Goal: Task Accomplishment & Management: Complete application form

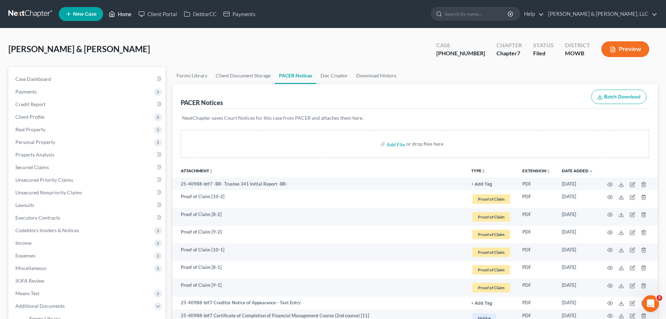
click at [126, 14] on link "Home" at bounding box center [120, 14] width 30 height 13
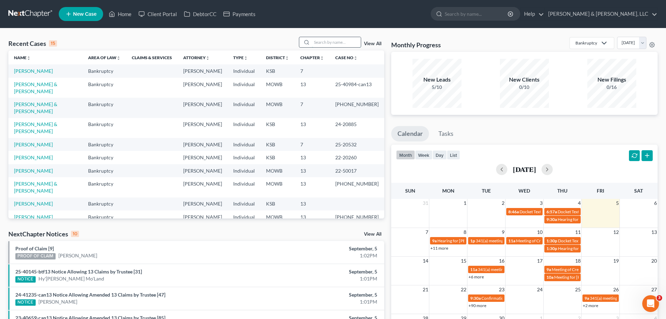
click at [333, 38] on input "search" at bounding box center [336, 42] width 49 height 10
type input "DAVIS"
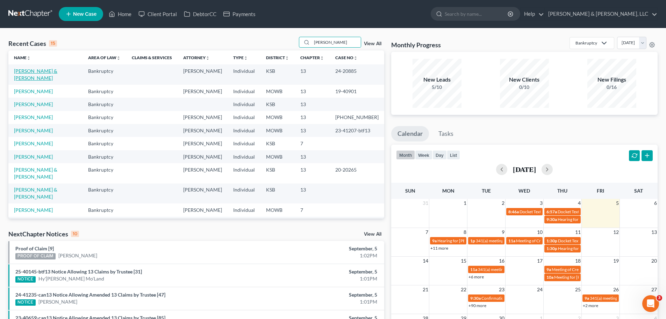
click at [57, 69] on link "[PERSON_NAME] & [PERSON_NAME]" at bounding box center [35, 74] width 43 height 13
select select "6"
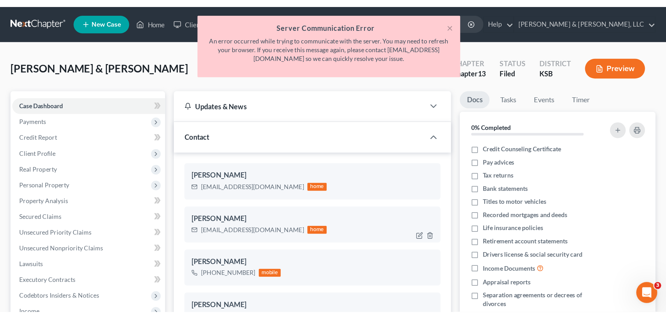
scroll to position [341, 0]
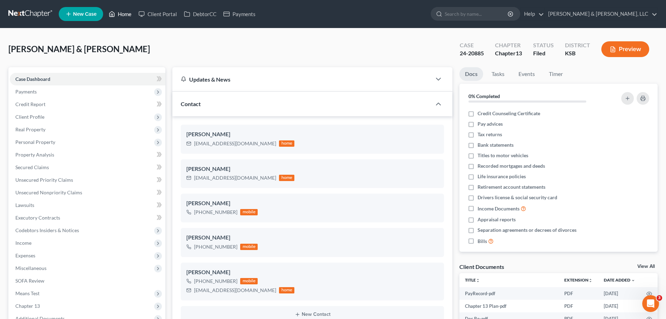
drag, startPoint x: 130, startPoint y: 19, endPoint x: 137, endPoint y: 22, distance: 6.9
click at [130, 19] on link "Home" at bounding box center [120, 14] width 30 height 13
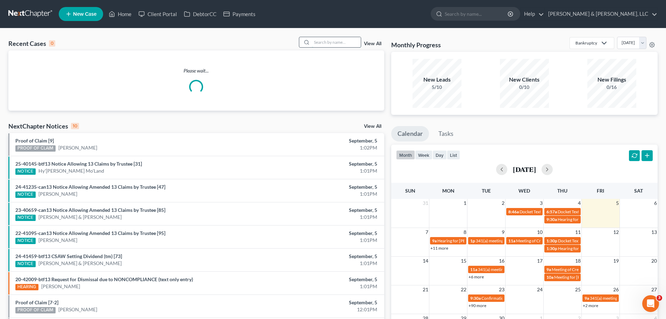
click at [349, 42] on input "search" at bounding box center [336, 42] width 49 height 10
type input "foster"
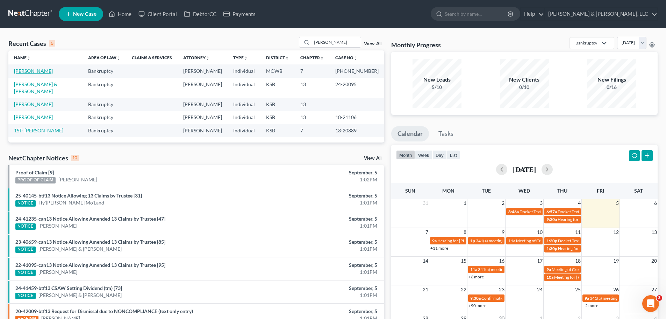
click at [42, 69] on link "[PERSON_NAME]" at bounding box center [33, 71] width 39 height 6
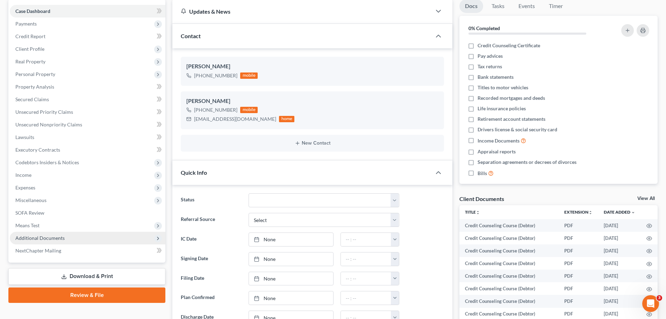
scroll to position [70, 0]
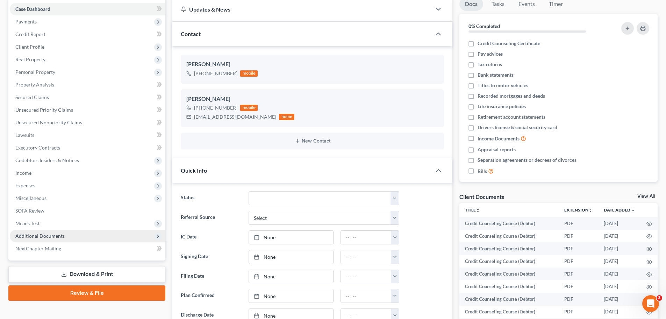
click at [63, 241] on span "Additional Documents" at bounding box center [88, 235] width 156 height 13
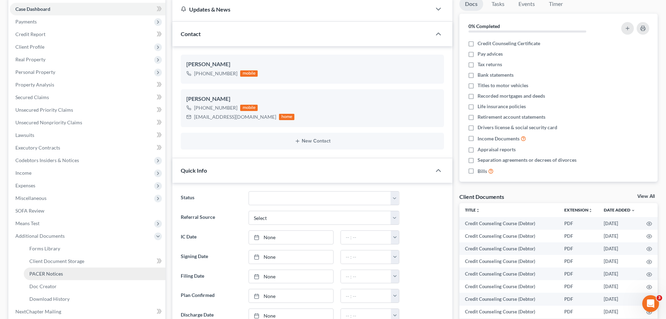
click at [57, 271] on span "PACER Notices" at bounding box center [46, 273] width 34 height 6
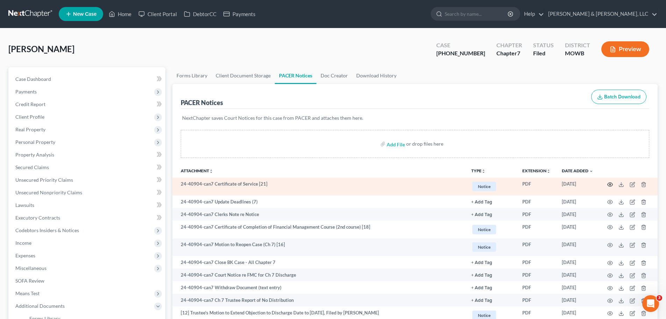
click at [611, 185] on circle "button" at bounding box center [610, 184] width 1 height 1
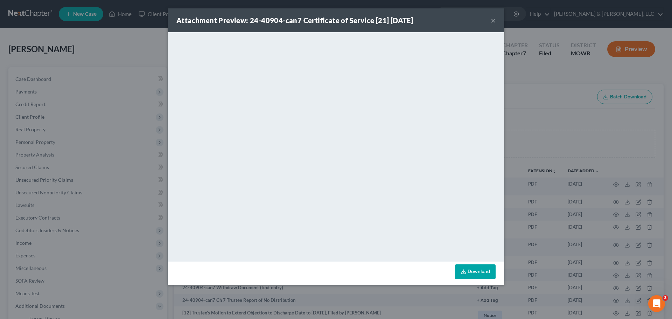
click at [491, 20] on button "×" at bounding box center [492, 20] width 5 height 8
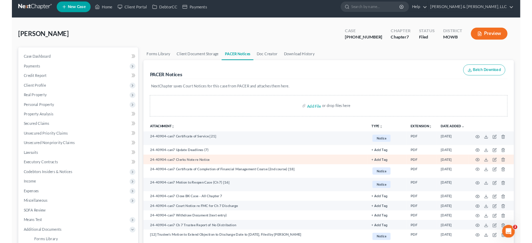
scroll to position [35, 0]
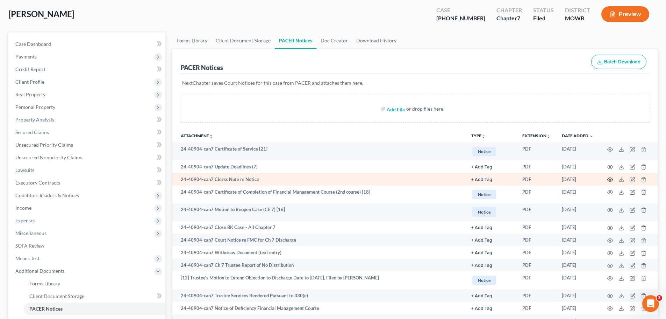
click at [609, 179] on icon "button" at bounding box center [611, 180] width 6 height 6
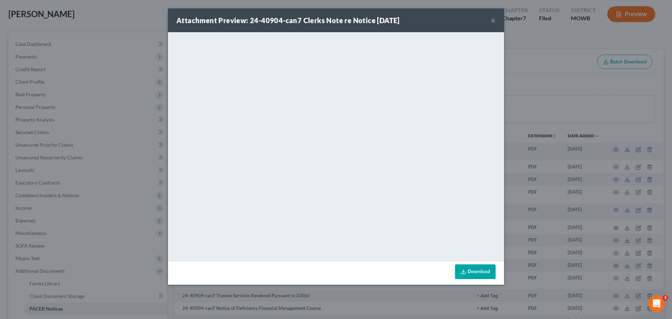
click at [494, 22] on button "×" at bounding box center [492, 20] width 5 height 8
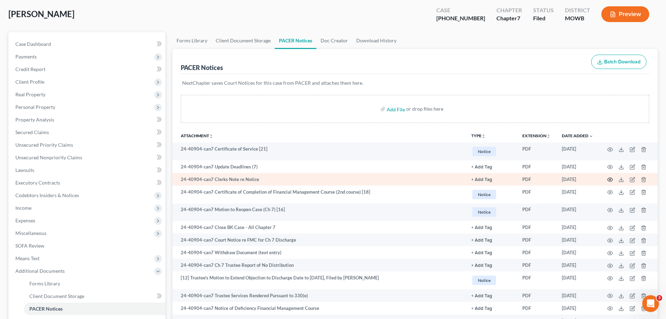
click at [612, 181] on icon "button" at bounding box center [611, 180] width 6 height 6
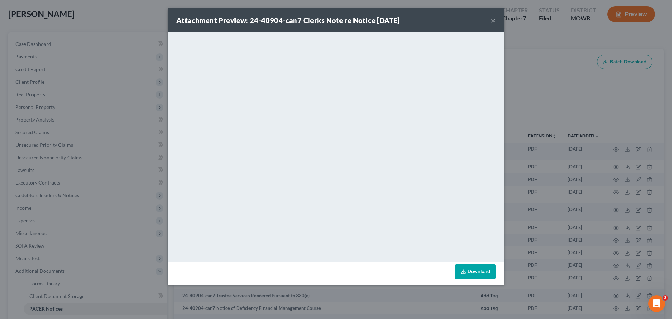
click at [492, 22] on button "×" at bounding box center [492, 20] width 5 height 8
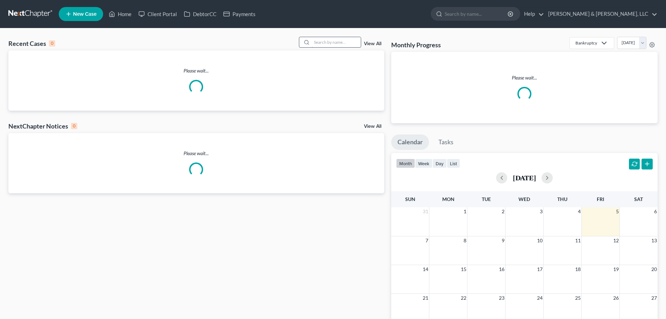
click at [341, 45] on input "search" at bounding box center [336, 42] width 49 height 10
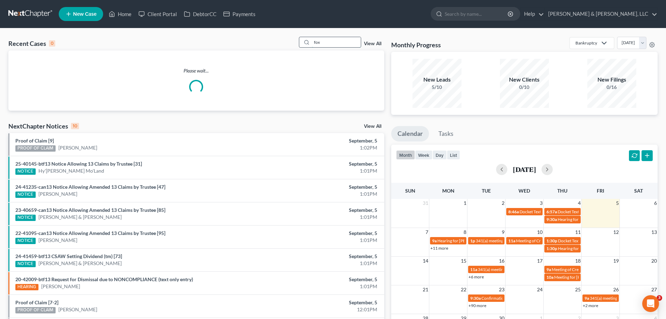
type input "fox"
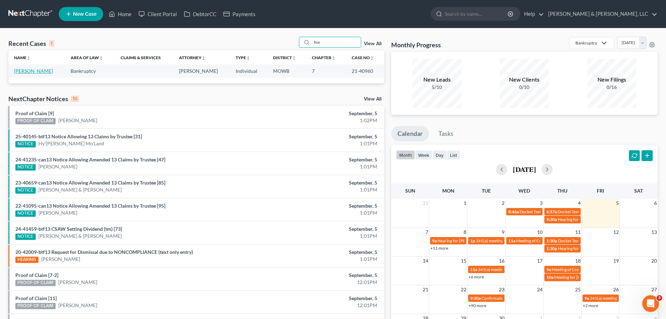
drag, startPoint x: 31, startPoint y: 70, endPoint x: 72, endPoint y: 95, distance: 48.7
click at [31, 70] on link "[PERSON_NAME]" at bounding box center [33, 71] width 39 height 6
select select "2"
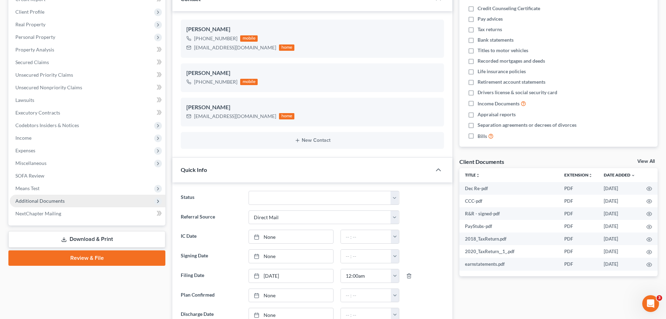
scroll to position [856, 0]
click at [55, 202] on span "Additional Documents" at bounding box center [39, 201] width 49 height 6
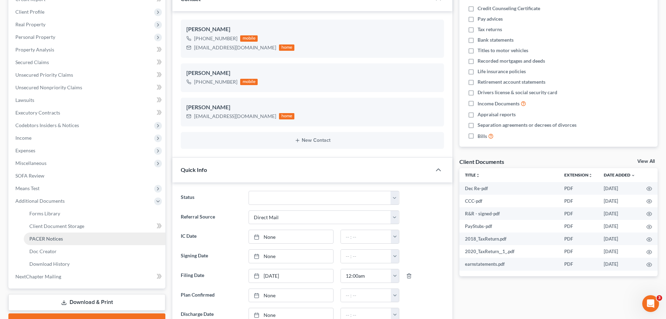
click at [61, 236] on span "PACER Notices" at bounding box center [46, 238] width 34 height 6
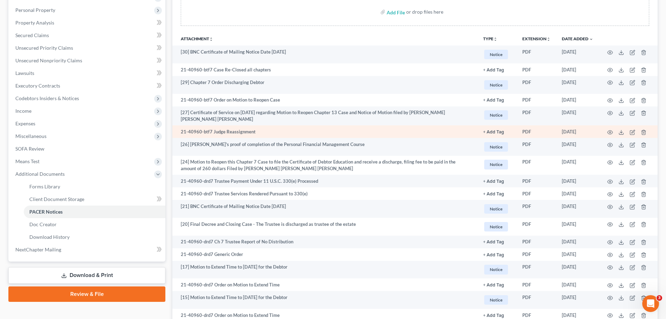
scroll to position [140, 0]
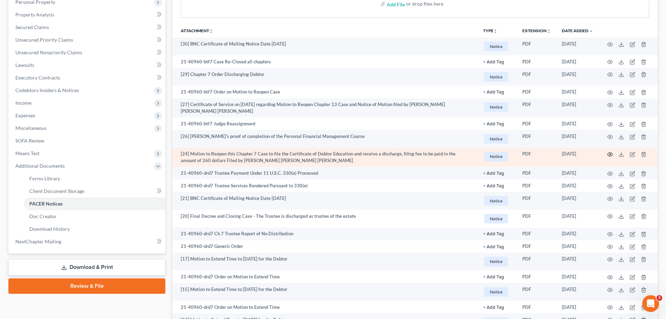
click at [613, 151] on icon "button" at bounding box center [611, 154] width 6 height 6
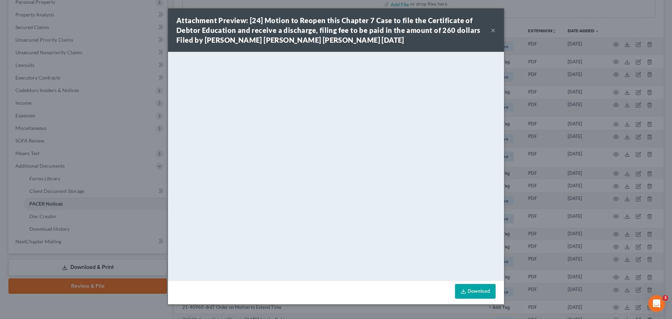
click at [494, 30] on button "×" at bounding box center [492, 30] width 5 height 8
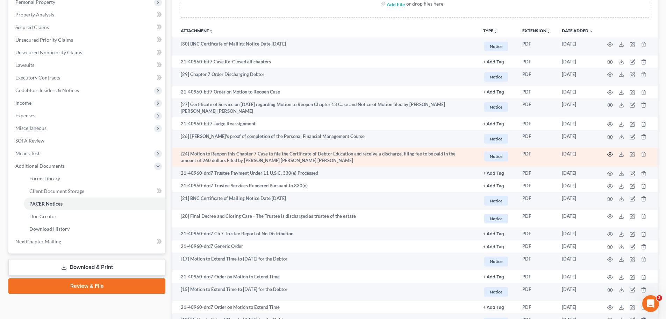
click at [610, 154] on icon "button" at bounding box center [611, 154] width 6 height 6
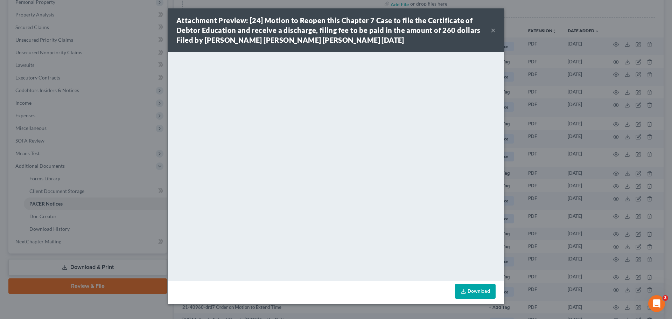
click at [492, 30] on button "×" at bounding box center [492, 30] width 5 height 8
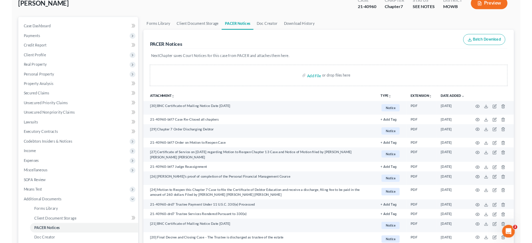
scroll to position [0, 0]
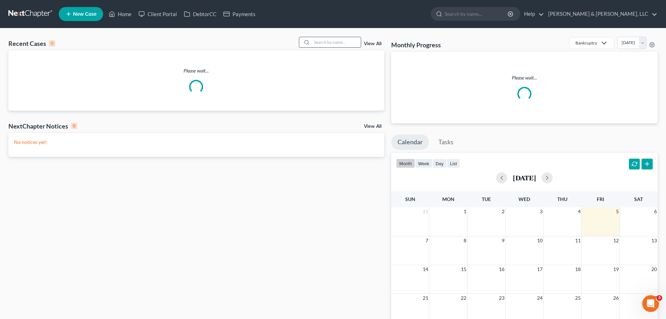
click at [336, 46] on input "search" at bounding box center [336, 42] width 49 height 10
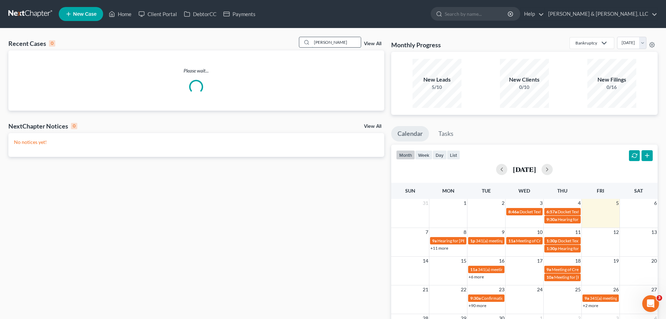
type input "[PERSON_NAME]"
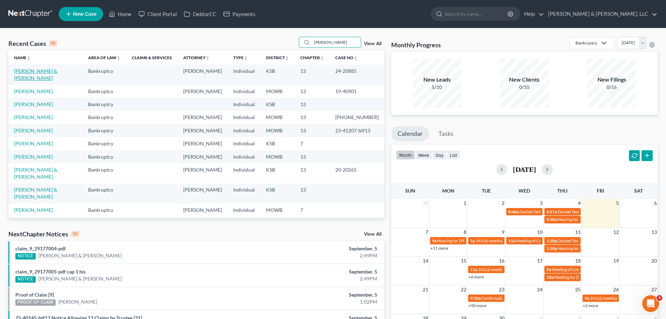
click at [54, 68] on link "[PERSON_NAME] & [PERSON_NAME]" at bounding box center [35, 74] width 43 height 13
select select "6"
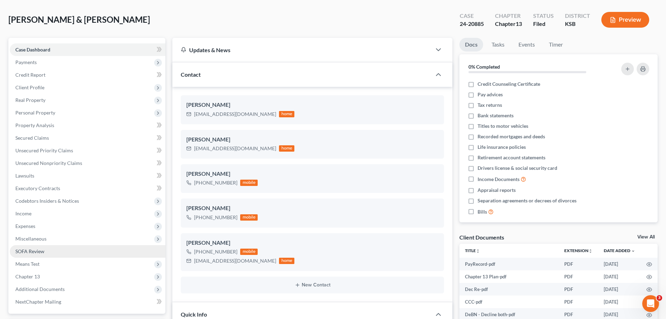
scroll to position [70, 0]
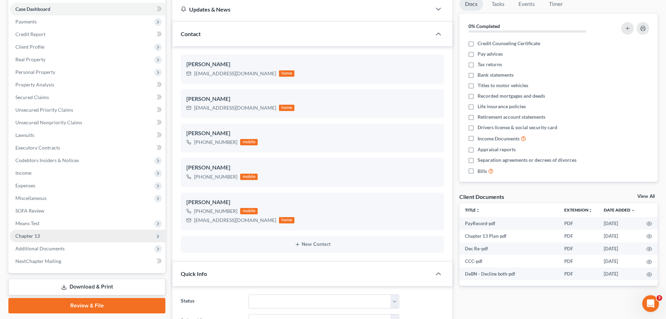
click at [39, 233] on span "Chapter 13" at bounding box center [27, 236] width 24 height 6
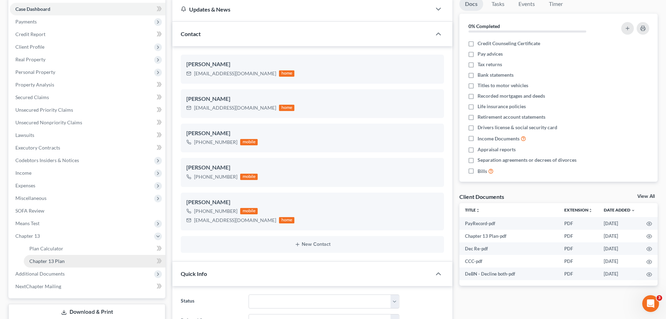
click at [58, 261] on span "Chapter 13 Plan" at bounding box center [46, 261] width 35 height 6
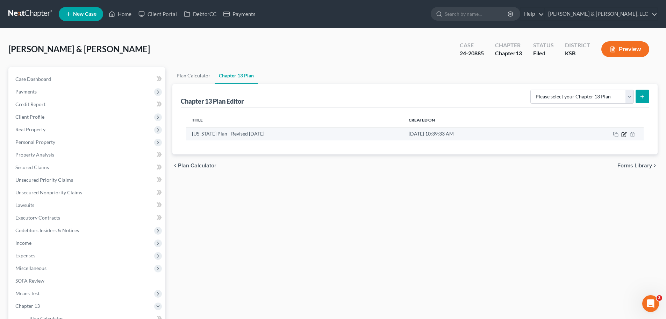
click at [624, 133] on icon "button" at bounding box center [624, 133] width 3 height 3
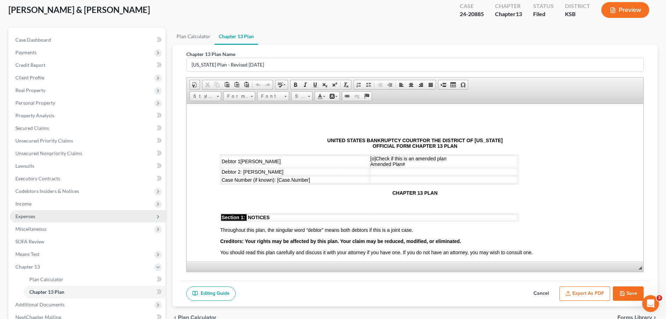
scroll to position [70, 0]
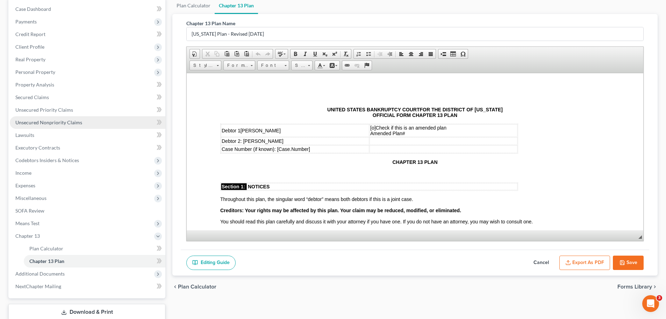
click at [65, 126] on link "Unsecured Nonpriority Claims" at bounding box center [88, 122] width 156 height 13
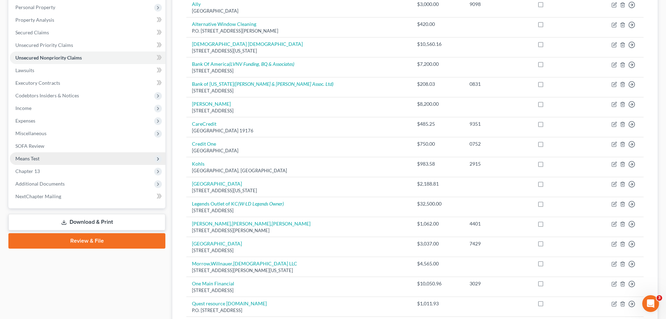
scroll to position [175, 0]
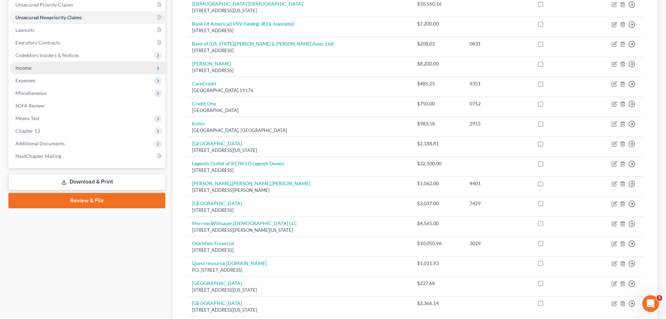
click at [28, 70] on span "Income" at bounding box center [23, 68] width 16 height 6
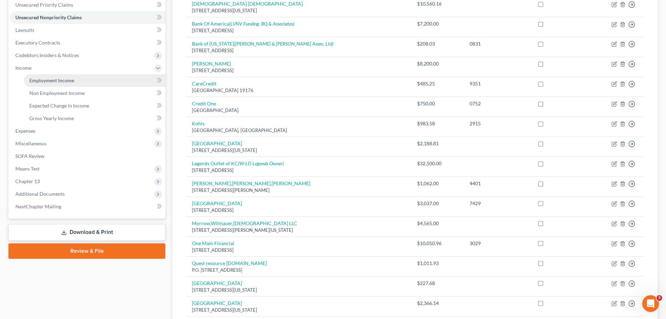
click at [33, 79] on span "Employment Income" at bounding box center [51, 80] width 45 height 6
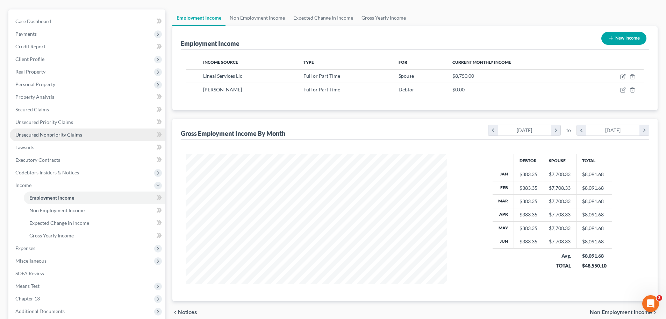
scroll to position [70, 0]
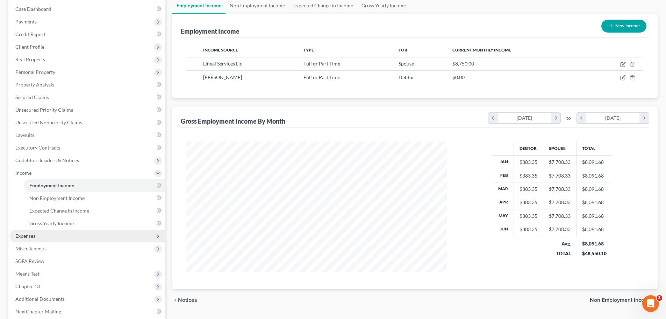
click at [33, 234] on span "Expenses" at bounding box center [25, 236] width 20 height 6
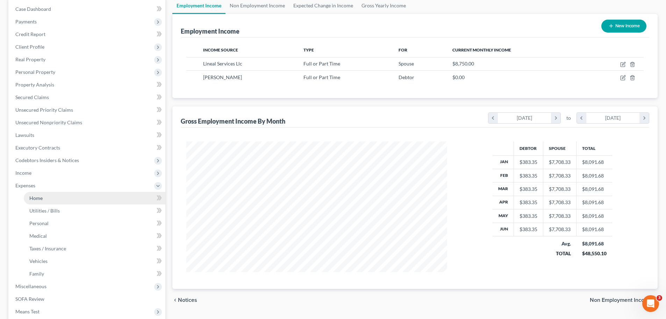
click at [40, 204] on link "Home" at bounding box center [95, 198] width 142 height 13
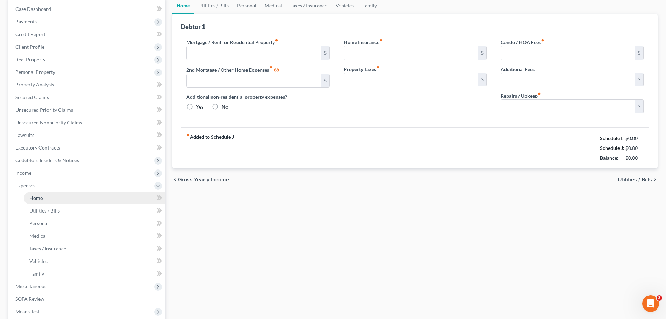
scroll to position [67, 0]
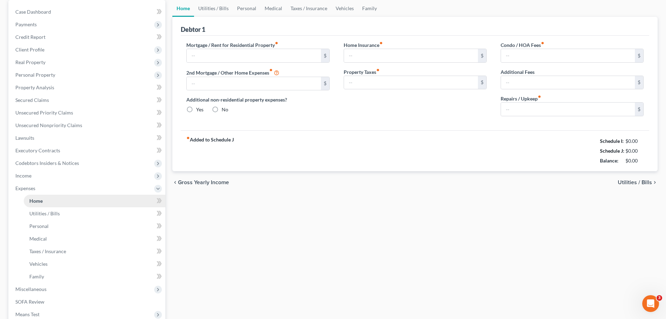
type input "3,147.00"
type input "0.00"
radio input "true"
type input "0.00"
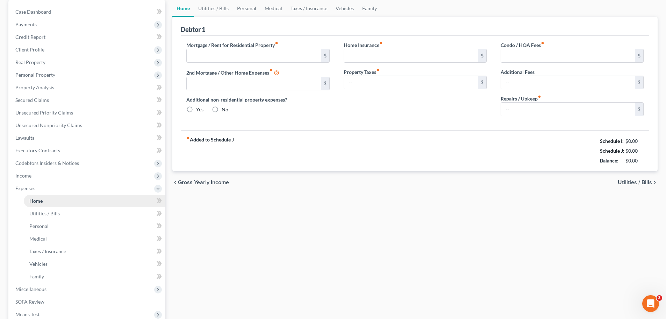
type input "125.00"
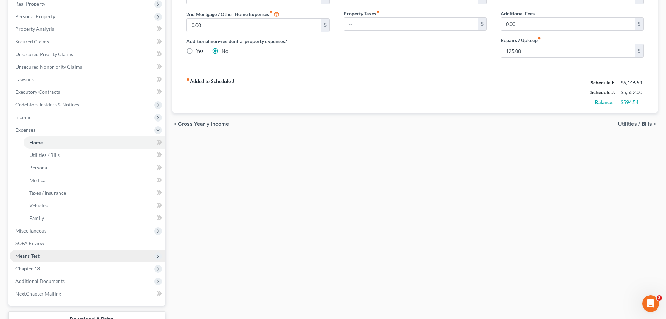
scroll to position [179, 0]
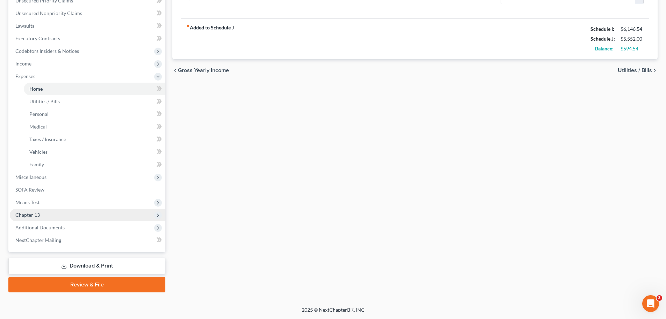
click at [42, 211] on span "Chapter 13" at bounding box center [88, 214] width 156 height 13
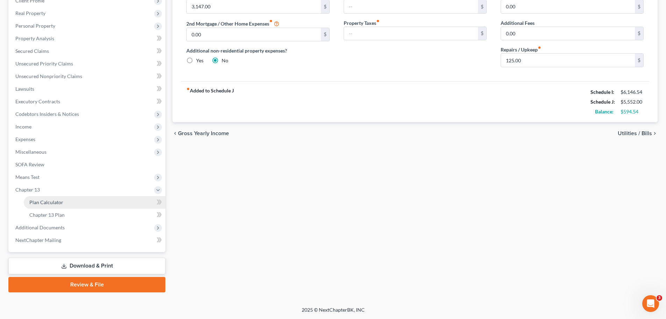
click at [47, 205] on link "Plan Calculator" at bounding box center [95, 202] width 142 height 13
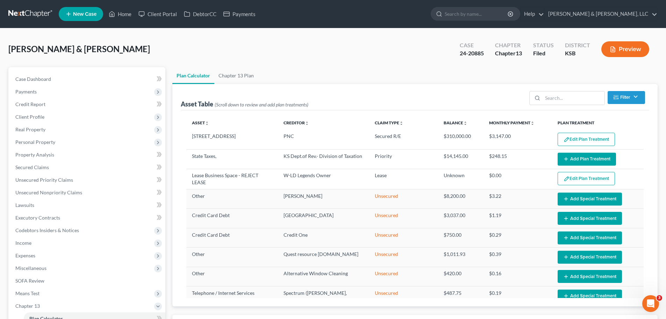
select select "56"
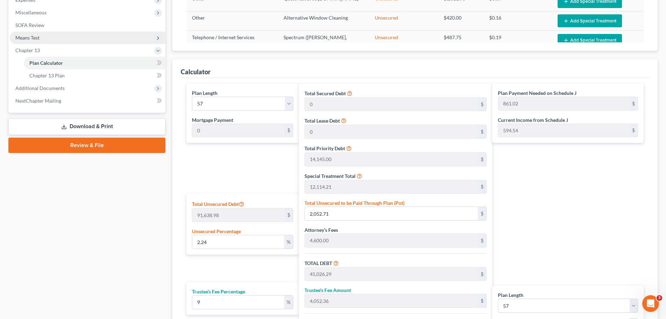
scroll to position [140, 0]
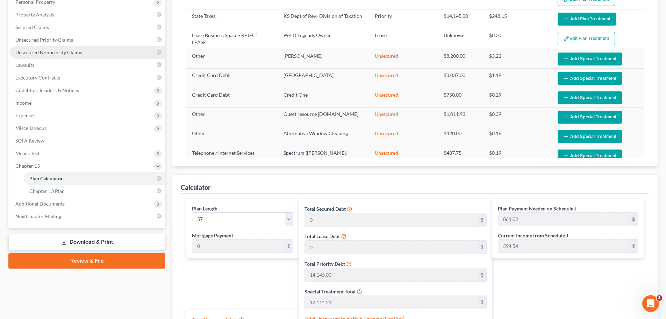
click at [69, 50] on span "Unsecured Nonpriority Claims" at bounding box center [48, 52] width 67 height 6
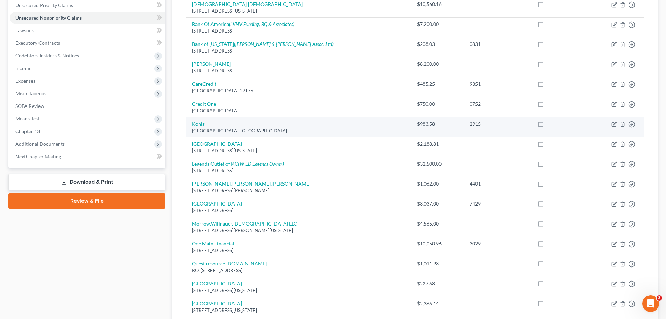
scroll to position [175, 0]
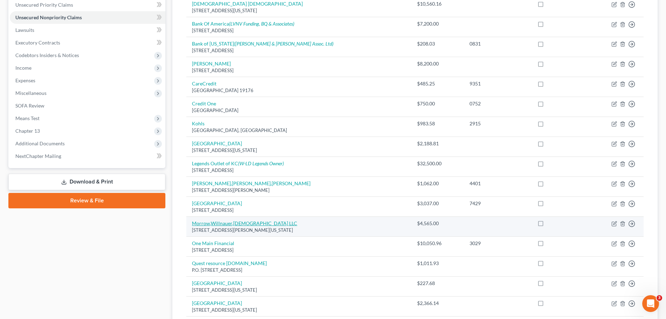
click at [247, 221] on link "Morrow,Willnauer,Church LLC" at bounding box center [244, 223] width 105 height 6
select select "26"
select select "14"
select select "2"
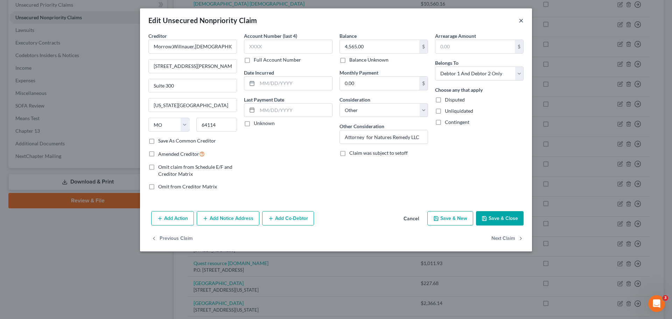
click at [519, 21] on button "×" at bounding box center [520, 20] width 5 height 8
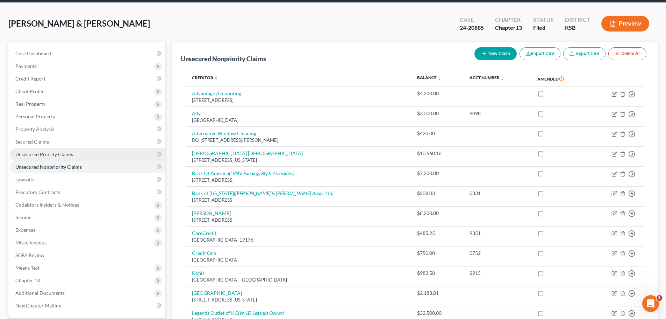
scroll to position [0, 0]
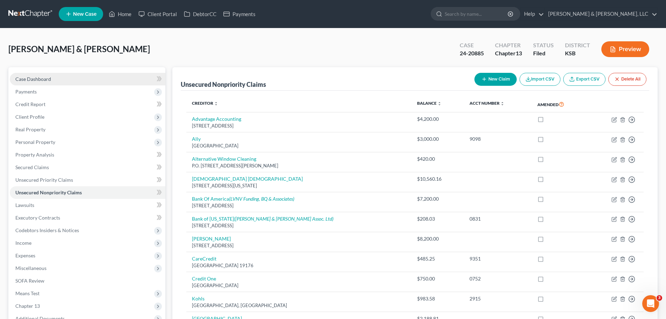
drag, startPoint x: 61, startPoint y: 80, endPoint x: 65, endPoint y: 83, distance: 5.7
click at [61, 80] on link "Case Dashboard" at bounding box center [88, 79] width 156 height 13
select select "6"
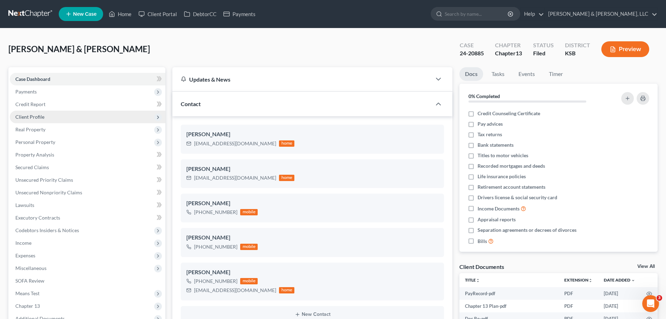
scroll to position [342, 0]
click at [429, 293] on icon "button" at bounding box center [428, 295] width 6 height 6
select select "0"
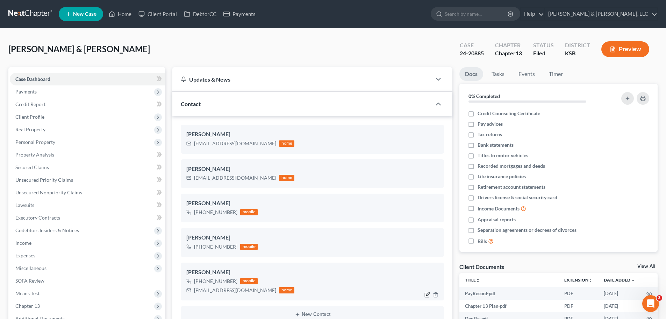
select select "0"
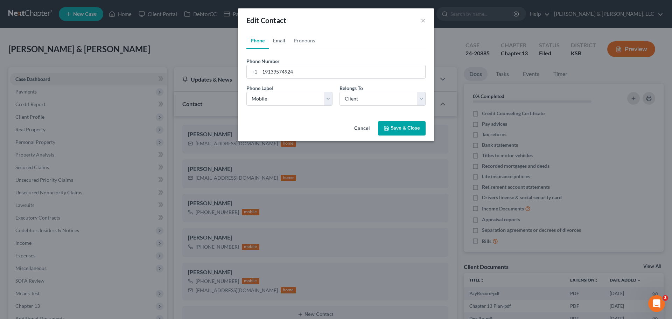
click at [281, 42] on link "Email" at bounding box center [279, 40] width 21 height 17
drag, startPoint x: 339, startPoint y: 72, endPoint x: 213, endPoint y: 79, distance: 125.8
click at [213, 79] on div "Edit Contact × Phone Email Pronouns Phone Number * +1 19139574924 Ext. Phone La…" at bounding box center [336, 159] width 672 height 319
click at [280, 96] on select "Select Home Work Other" at bounding box center [289, 99] width 86 height 14
select select
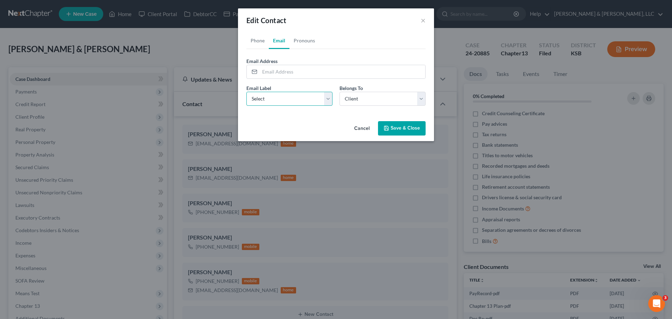
click at [246, 92] on select "Select Home Work Other" at bounding box center [289, 99] width 86 height 14
click at [383, 100] on select "Select Client Spouse Other" at bounding box center [382, 99] width 86 height 14
select select
click at [339, 92] on select "Select Client Spouse Other" at bounding box center [382, 99] width 86 height 14
click at [400, 128] on button "Save & Close" at bounding box center [402, 128] width 48 height 15
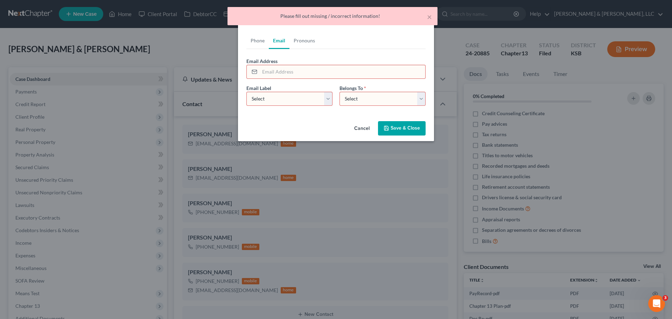
drag, startPoint x: 386, startPoint y: 129, endPoint x: 394, endPoint y: 131, distance: 8.2
click at [386, 130] on icon "button" at bounding box center [386, 128] width 6 height 6
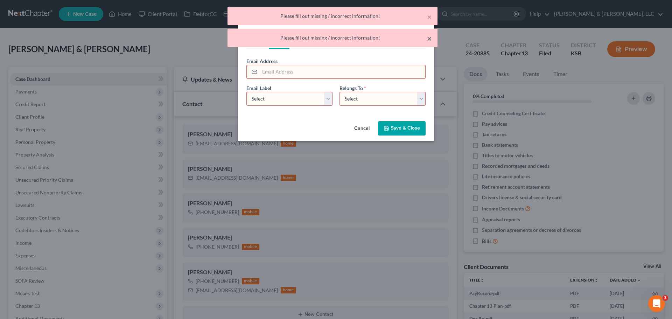
click at [431, 41] on button "×" at bounding box center [429, 38] width 5 height 8
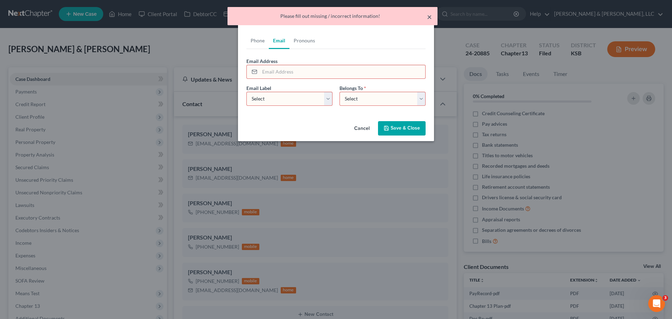
click at [428, 20] on button "×" at bounding box center [429, 17] width 5 height 8
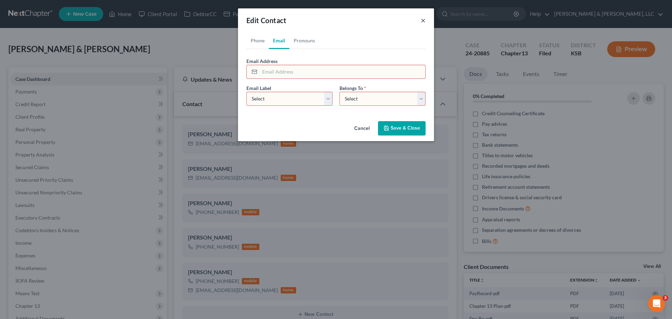
click at [423, 22] on button "×" at bounding box center [422, 20] width 5 height 8
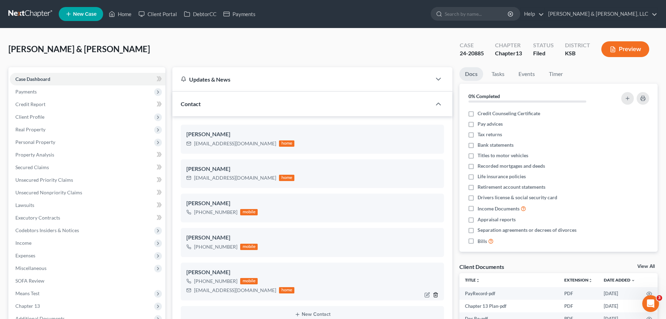
click at [437, 293] on icon "button" at bounding box center [436, 295] width 6 height 6
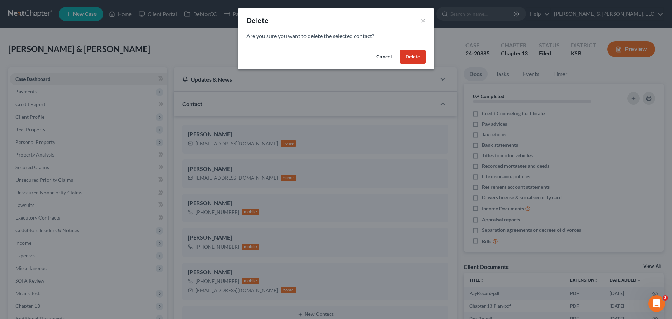
click at [404, 63] on button "Delete" at bounding box center [413, 57] width 26 height 14
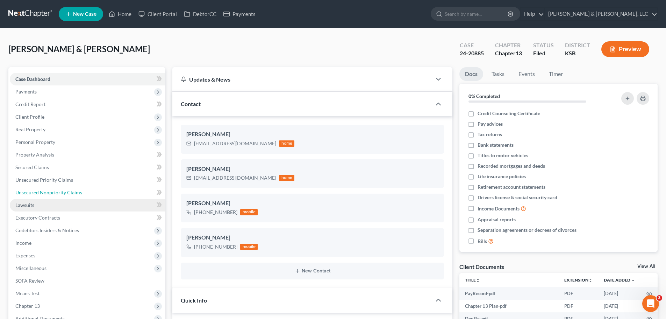
drag, startPoint x: 80, startPoint y: 188, endPoint x: 115, endPoint y: 202, distance: 37.7
click at [80, 188] on link "Unsecured Nonpriority Claims" at bounding box center [88, 192] width 156 height 13
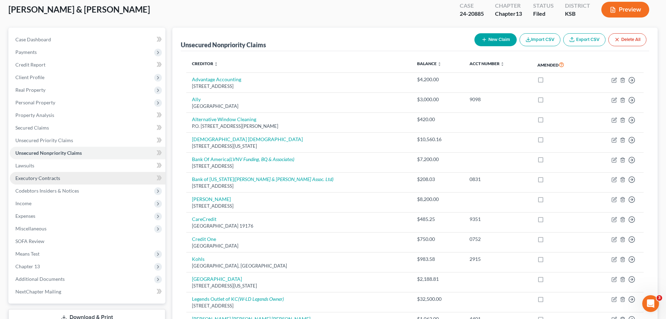
scroll to position [35, 0]
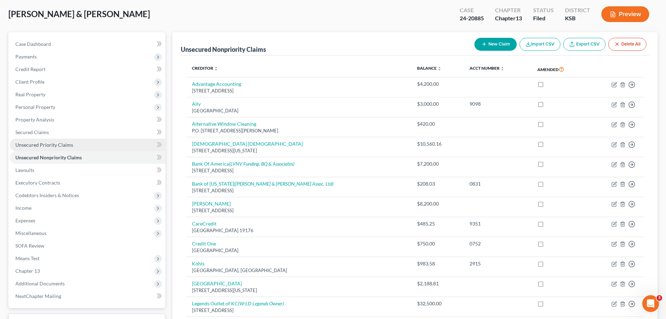
click at [65, 145] on span "Unsecured Priority Claims" at bounding box center [44, 145] width 58 height 6
